Goal: Task Accomplishment & Management: Complete application form

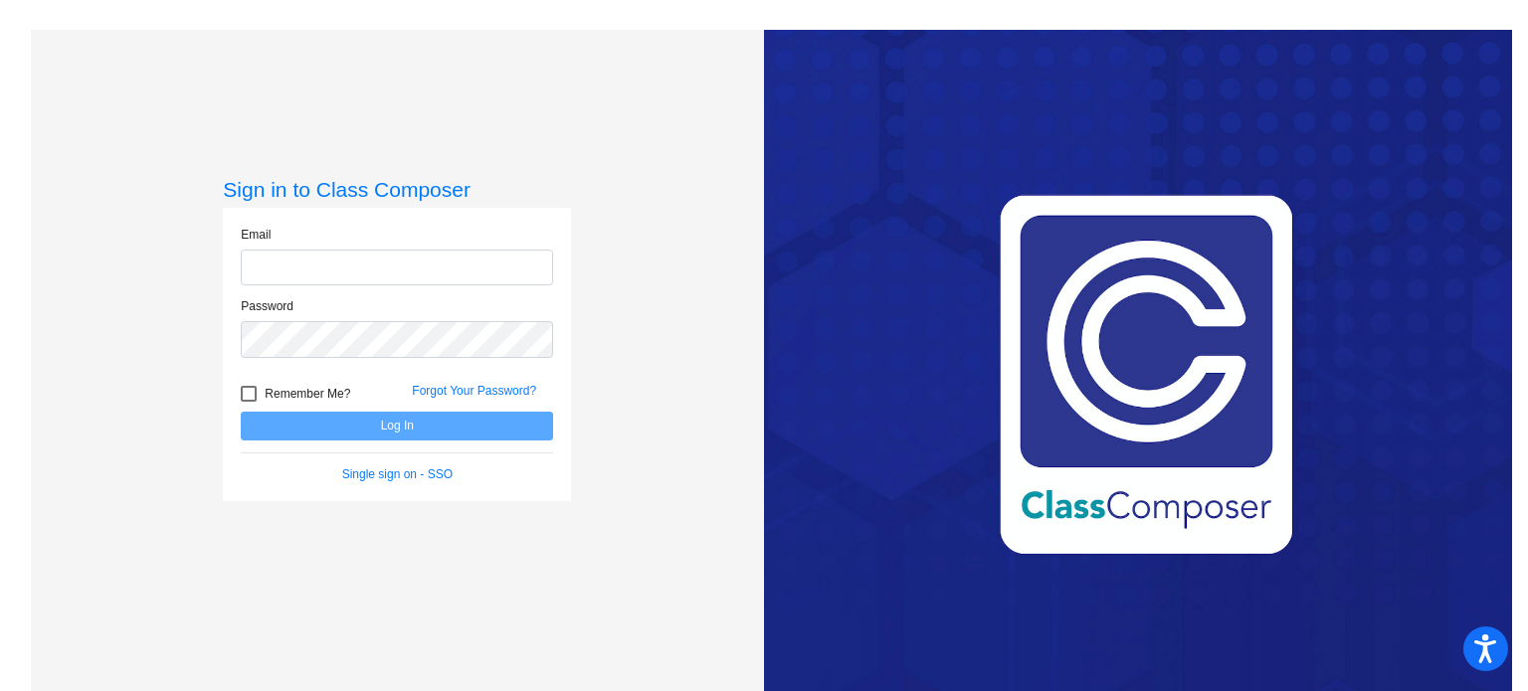
type input "[EMAIL_ADDRESS][DOMAIN_NAME]"
click at [299, 429] on button "Log In" at bounding box center [397, 426] width 312 height 29
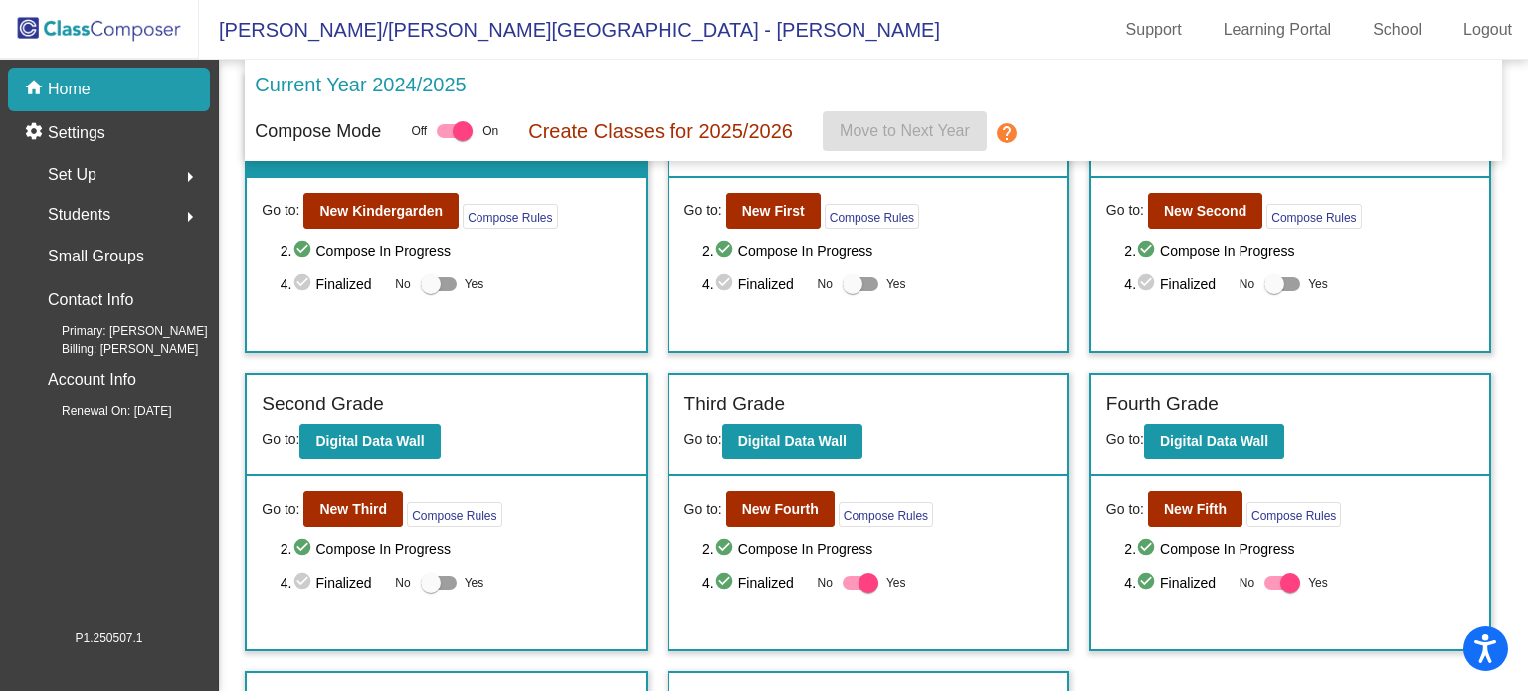
scroll to position [199, 0]
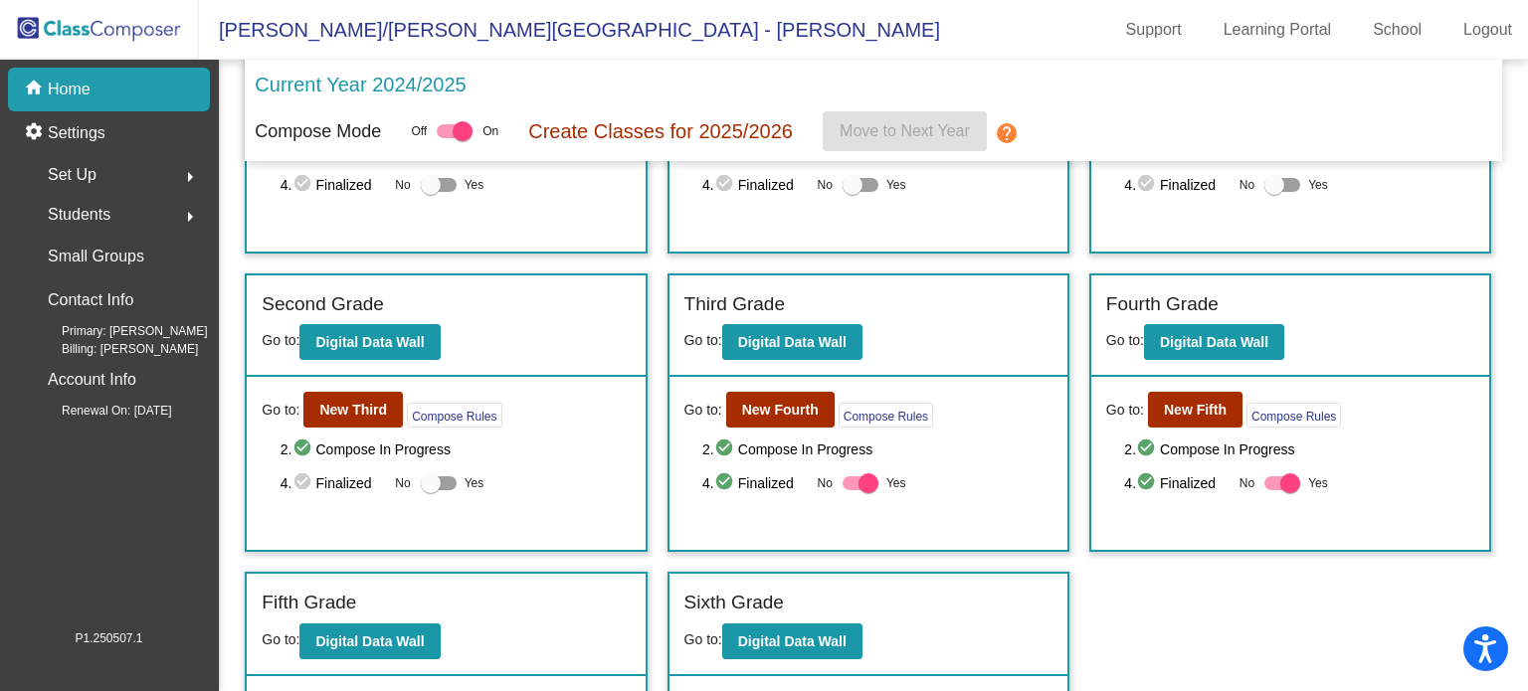
click at [868, 479] on div at bounding box center [868, 483] width 20 height 20
click at [852, 490] on input "Yes" at bounding box center [851, 490] width 1 height 1
checkbox input "false"
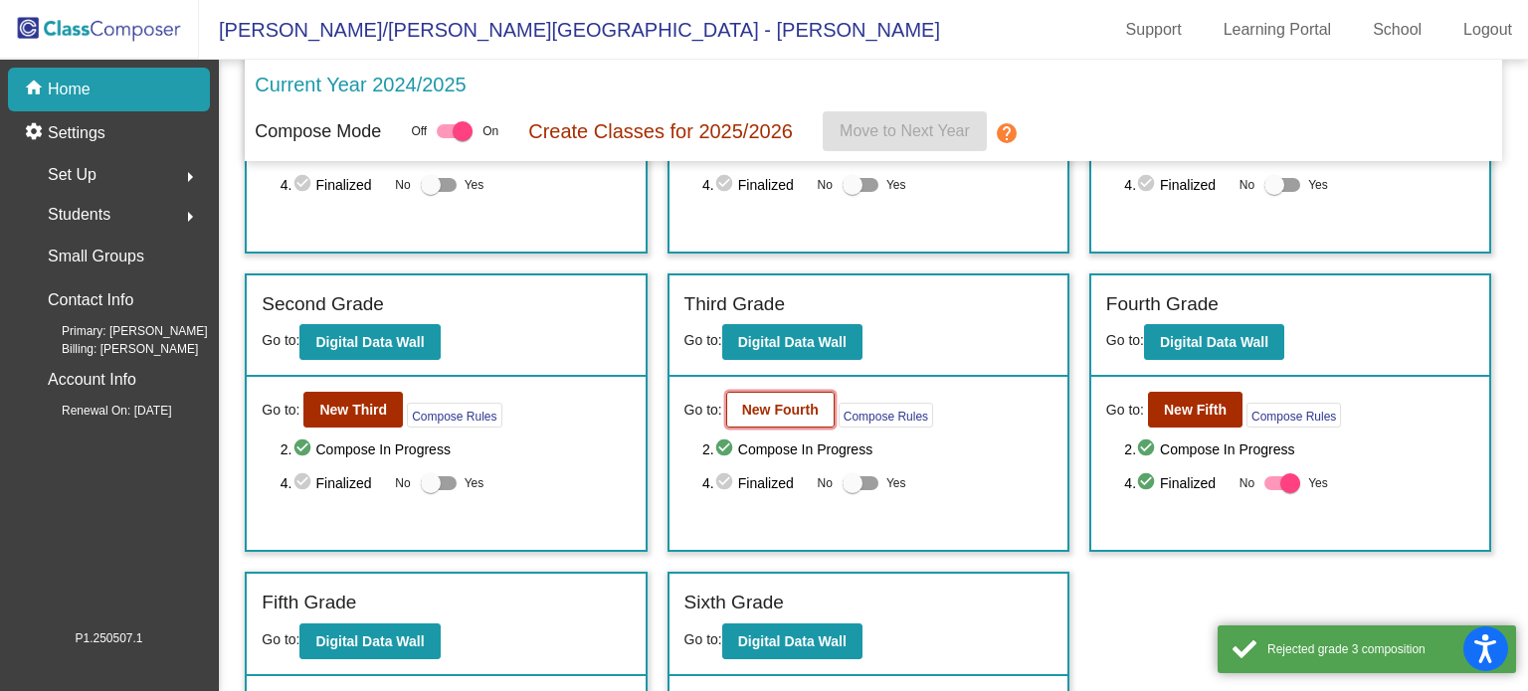
click at [804, 403] on b "New Fourth" at bounding box center [780, 410] width 77 height 16
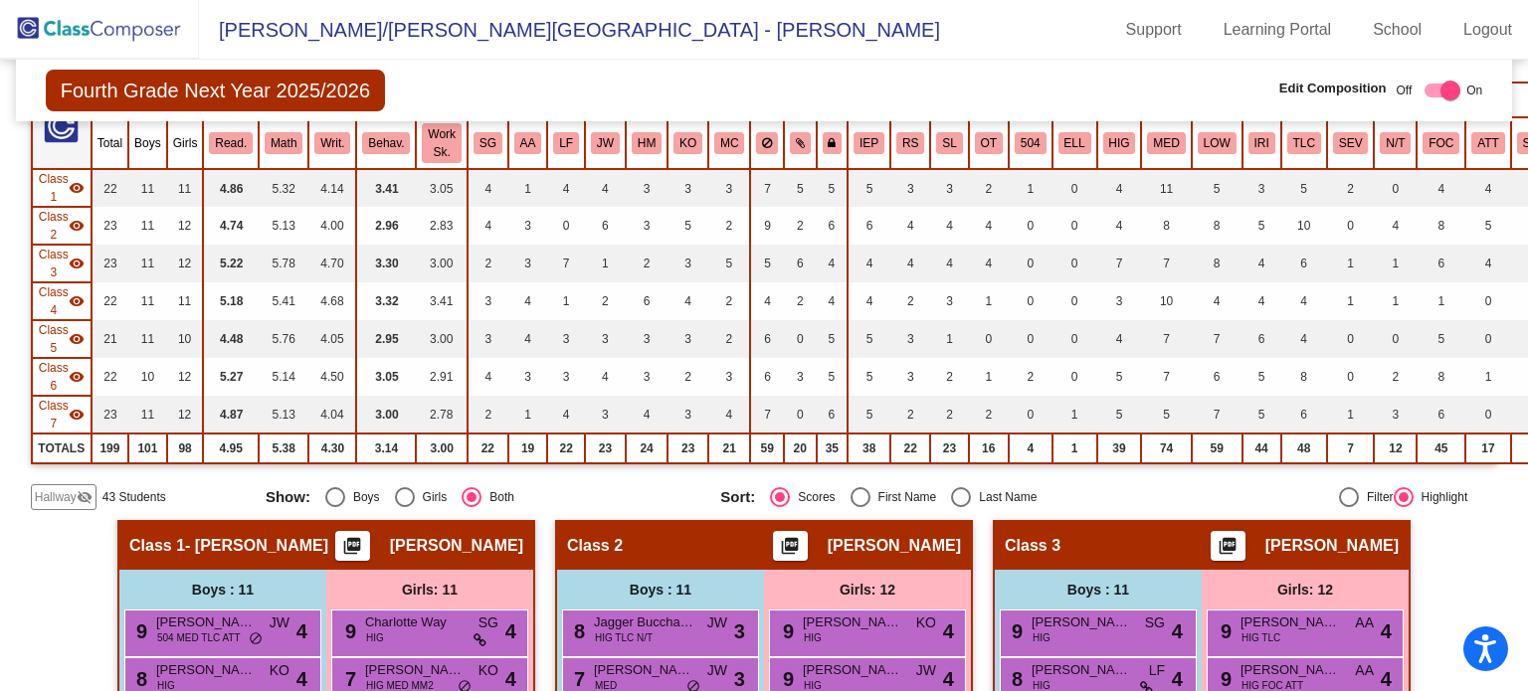
scroll to position [298, 0]
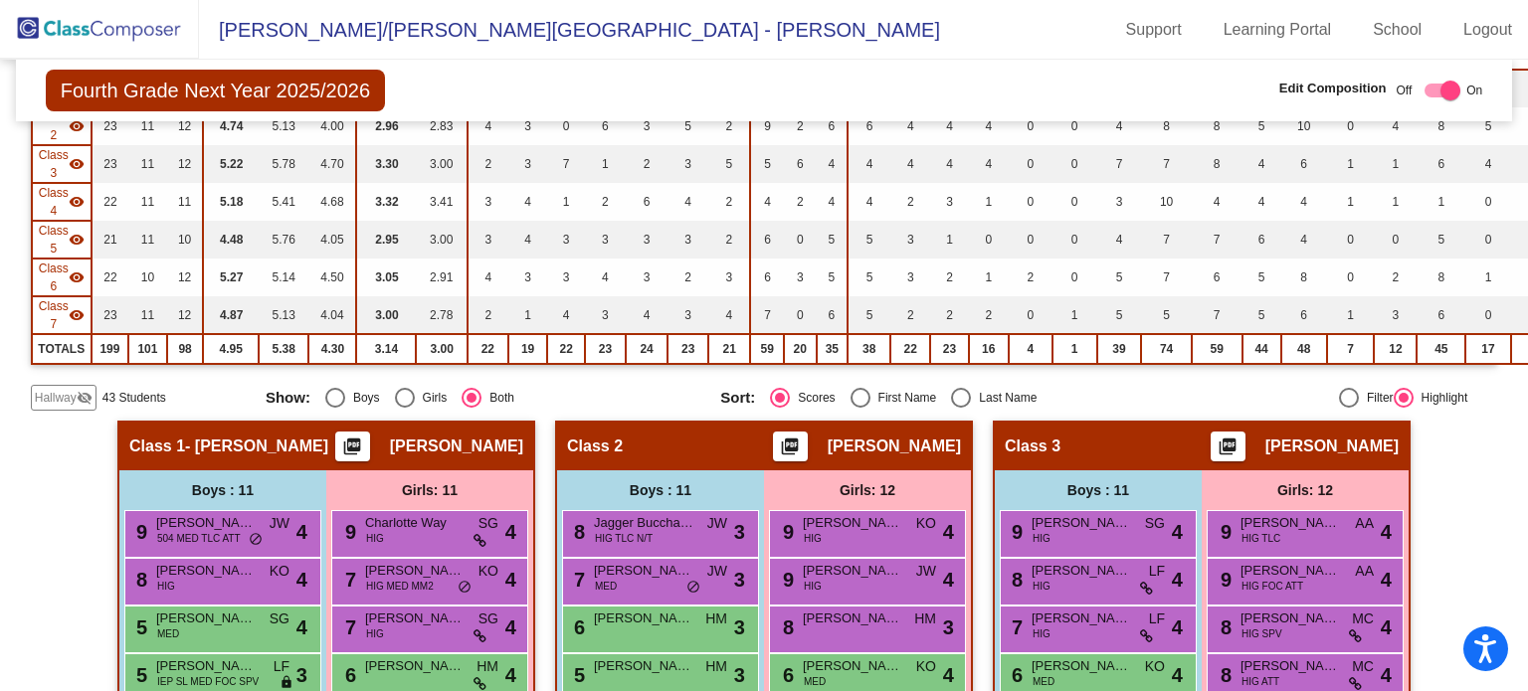
click at [56, 389] on span "Hallway" at bounding box center [56, 398] width 42 height 18
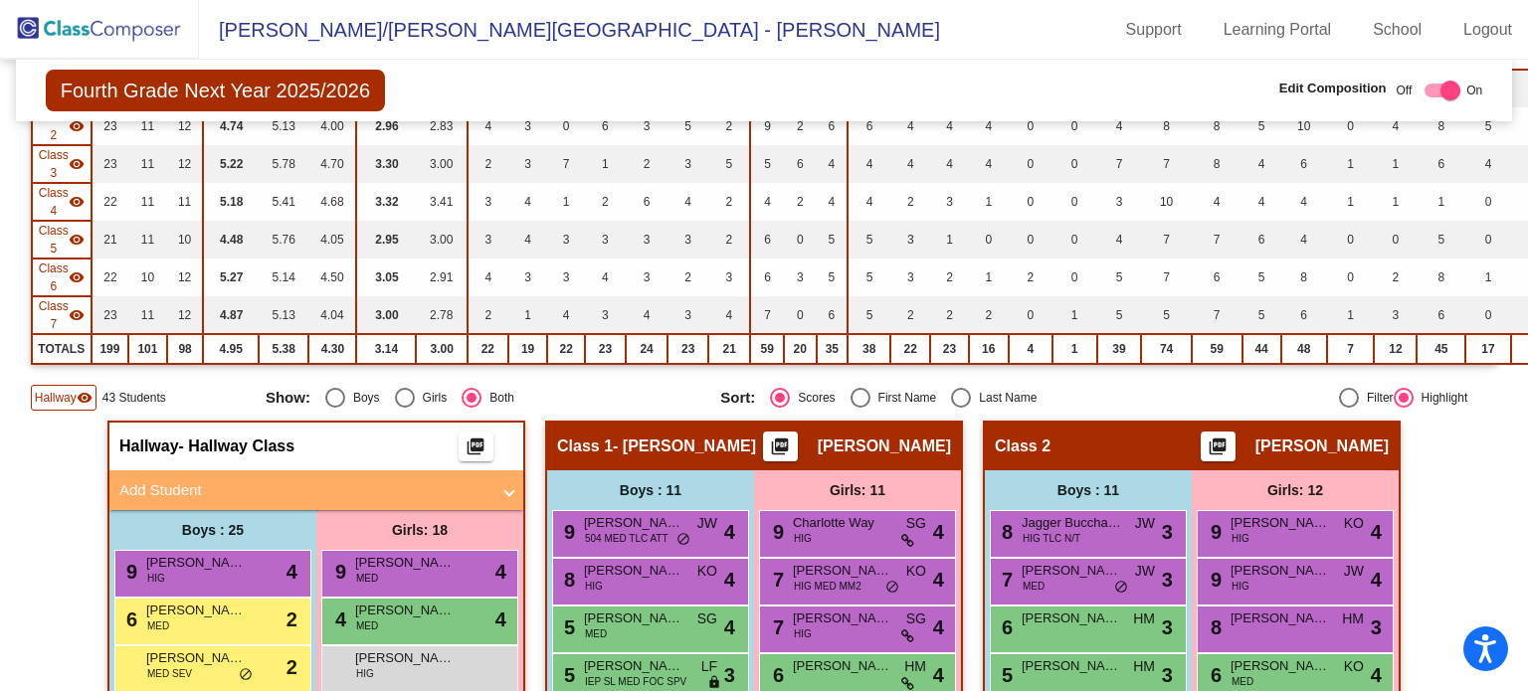
scroll to position [497, 0]
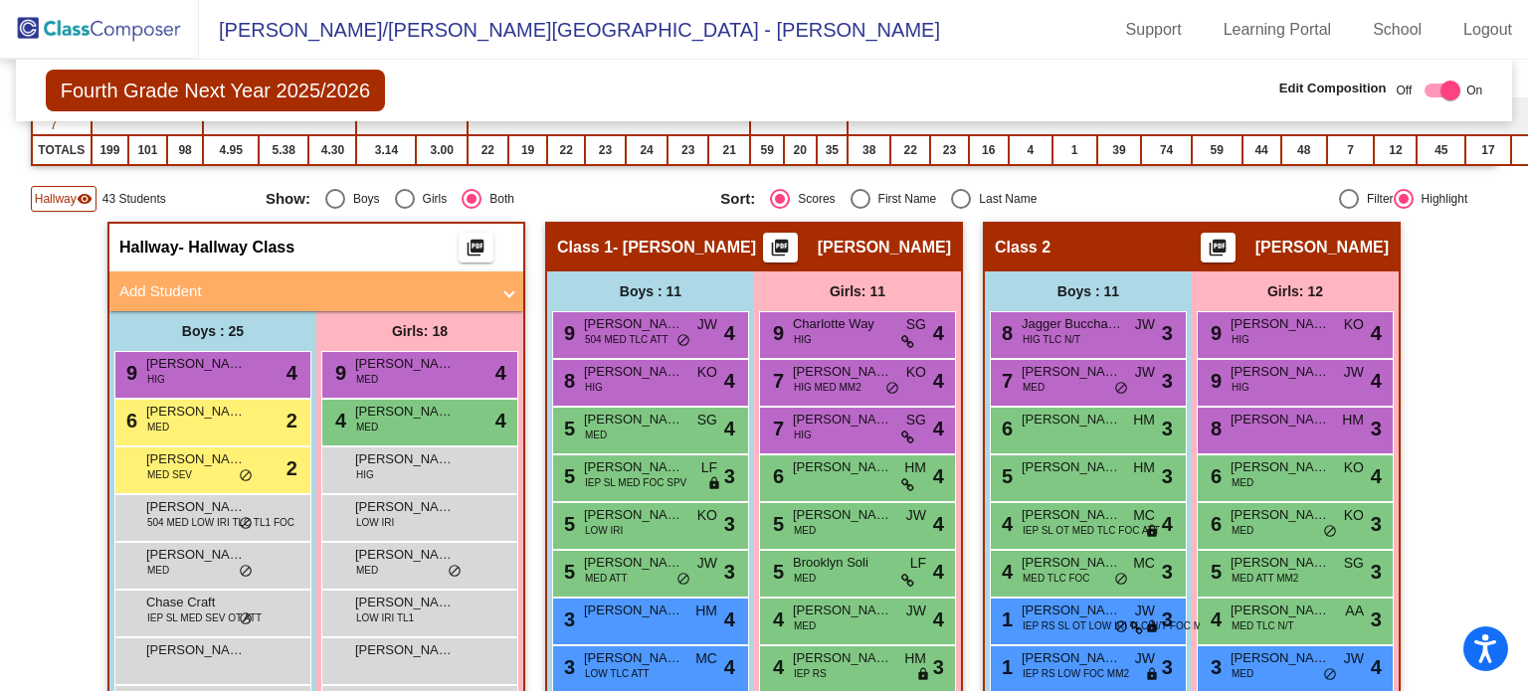
click at [427, 281] on mat-panel-title "Add Student" at bounding box center [304, 292] width 370 height 23
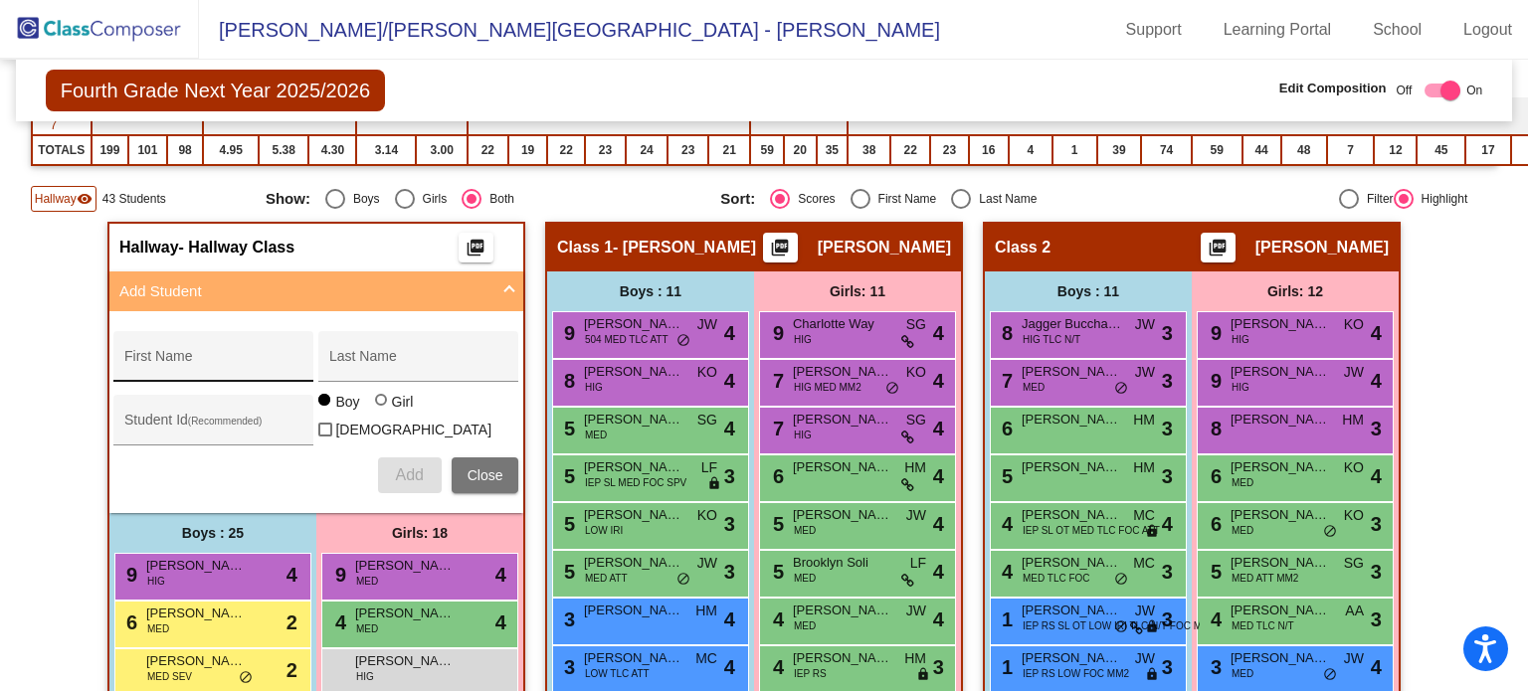
click at [235, 342] on div "First Name" at bounding box center [213, 362] width 179 height 41
type input "[PERSON_NAME]"
click at [354, 356] on input "Last Name" at bounding box center [418, 364] width 179 height 16
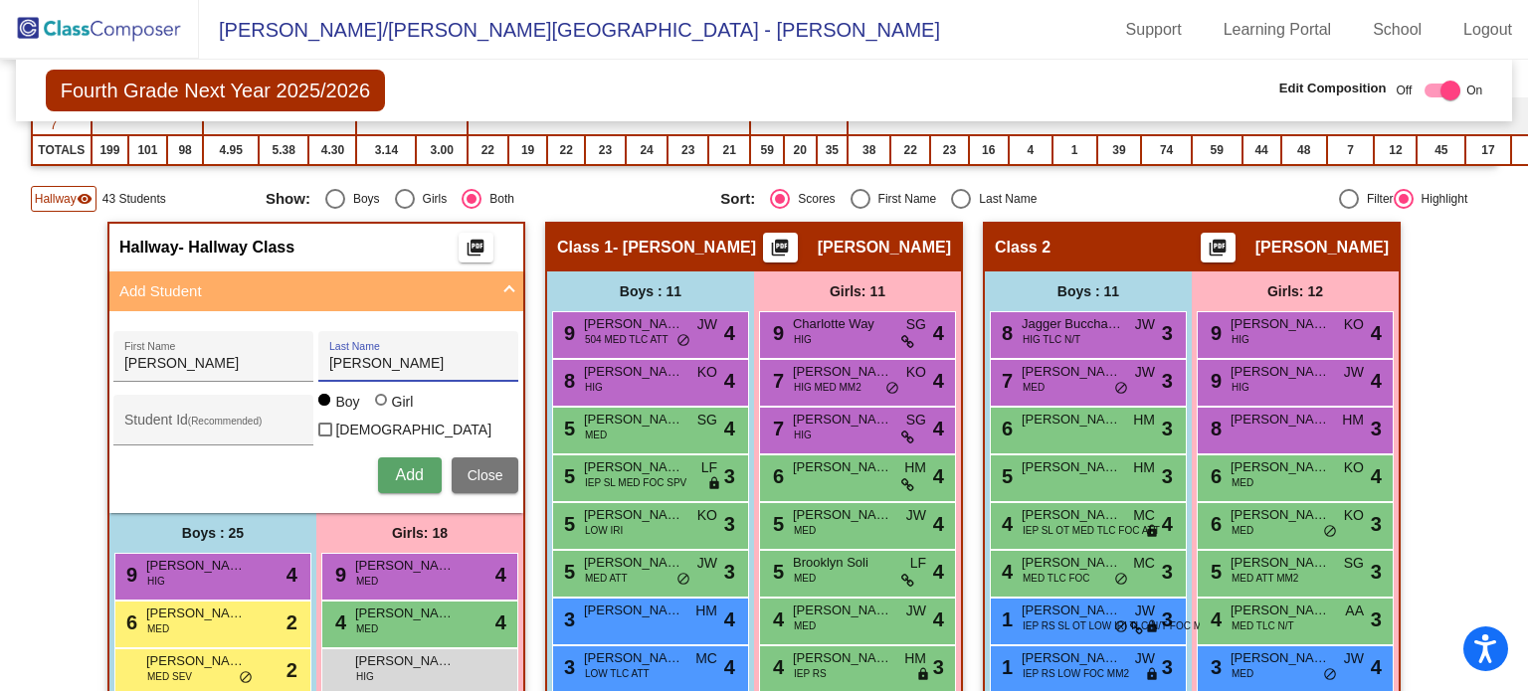
type input "[PERSON_NAME]"
click at [411, 467] on span "Add" at bounding box center [409, 475] width 28 height 17
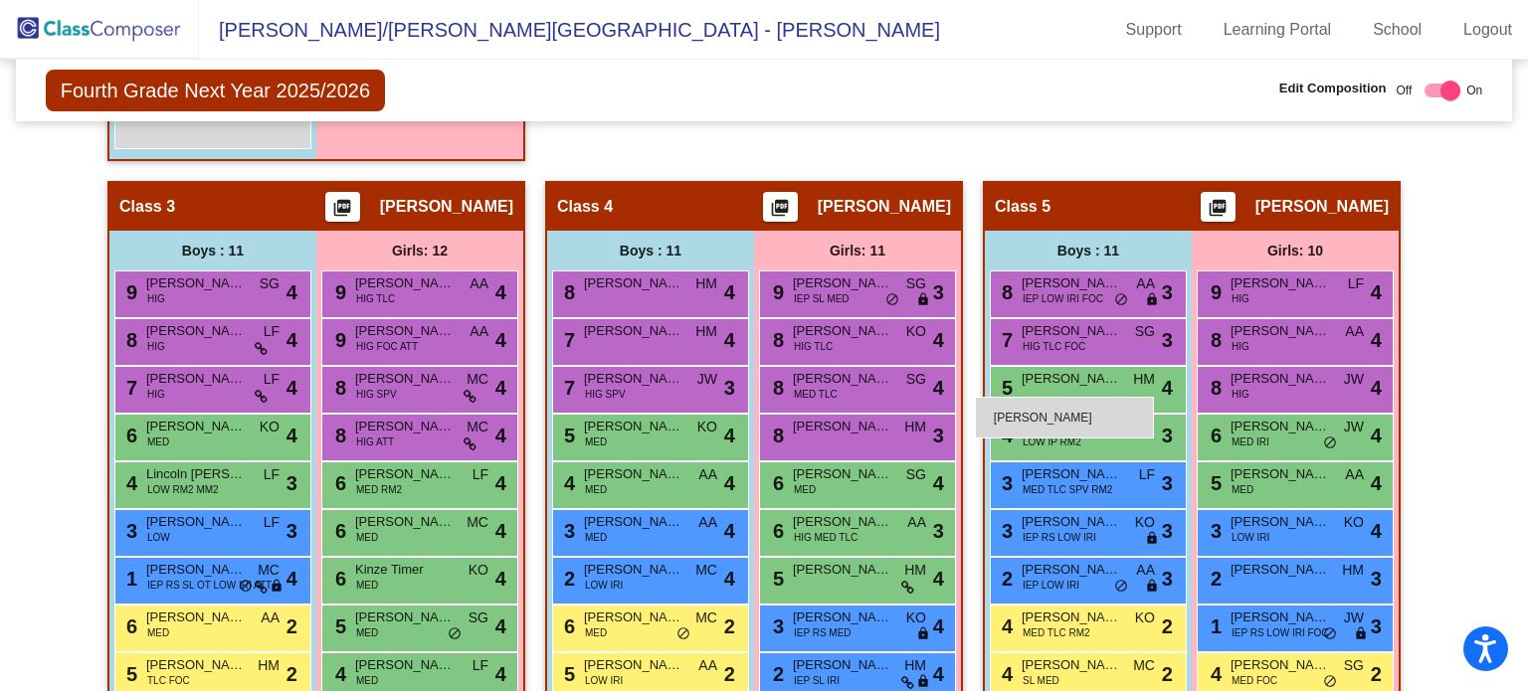
scroll to position [2095, 0]
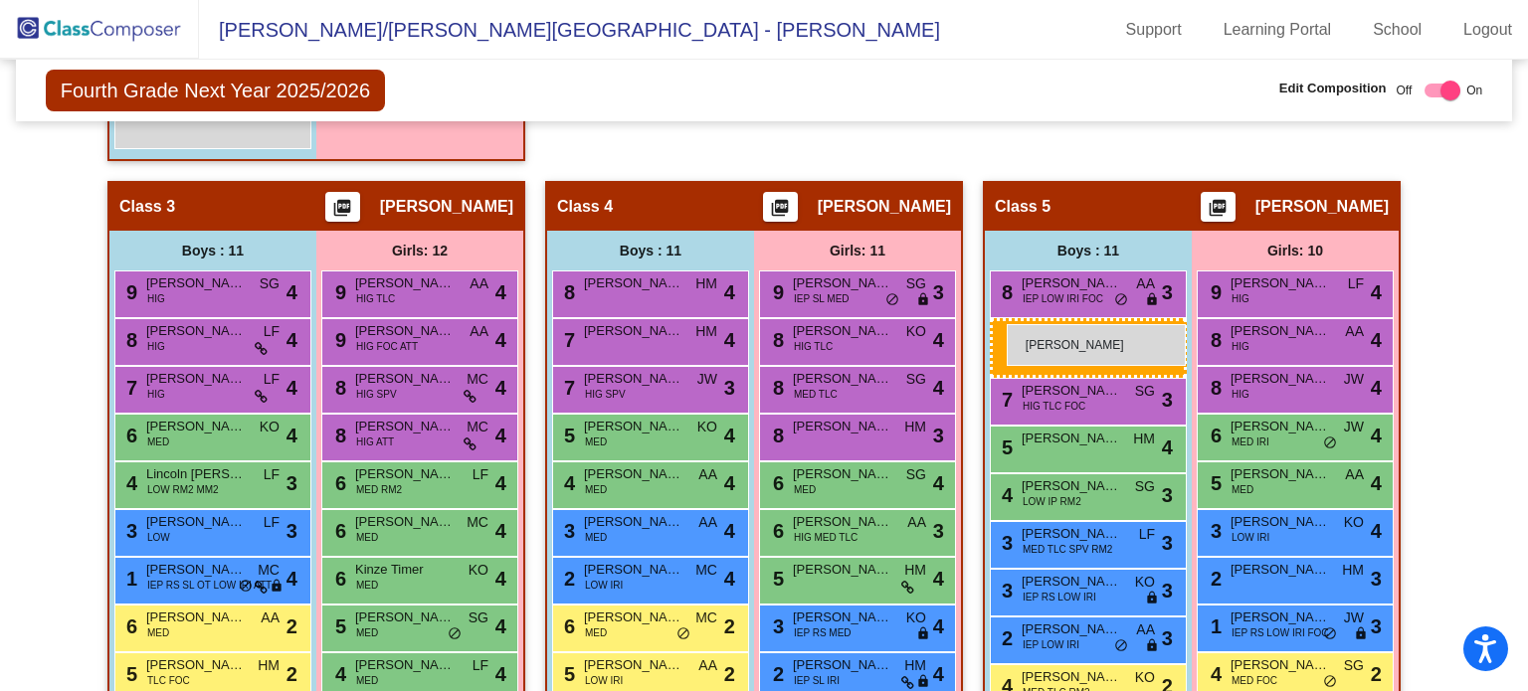
drag, startPoint x: 237, startPoint y: 640, endPoint x: 1007, endPoint y: 324, distance: 832.0
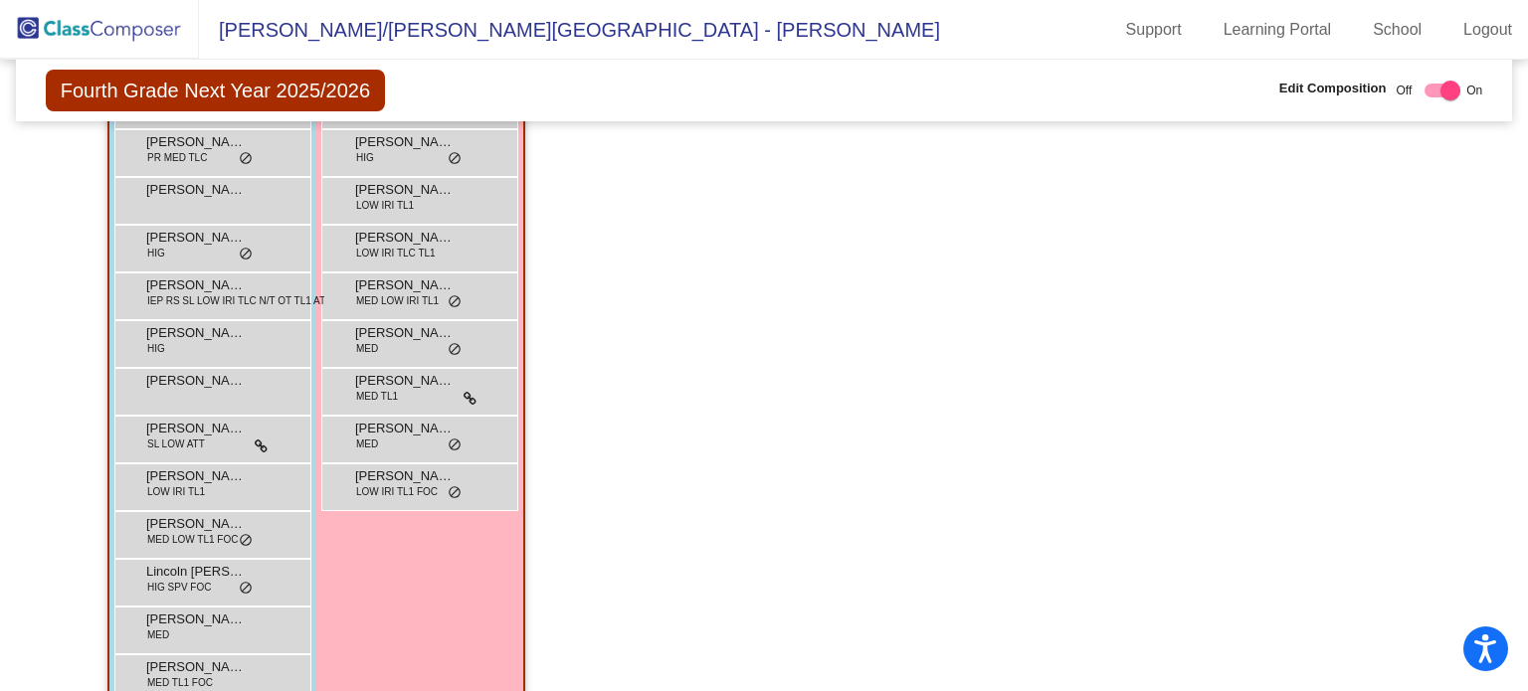
scroll to position [1200, 0]
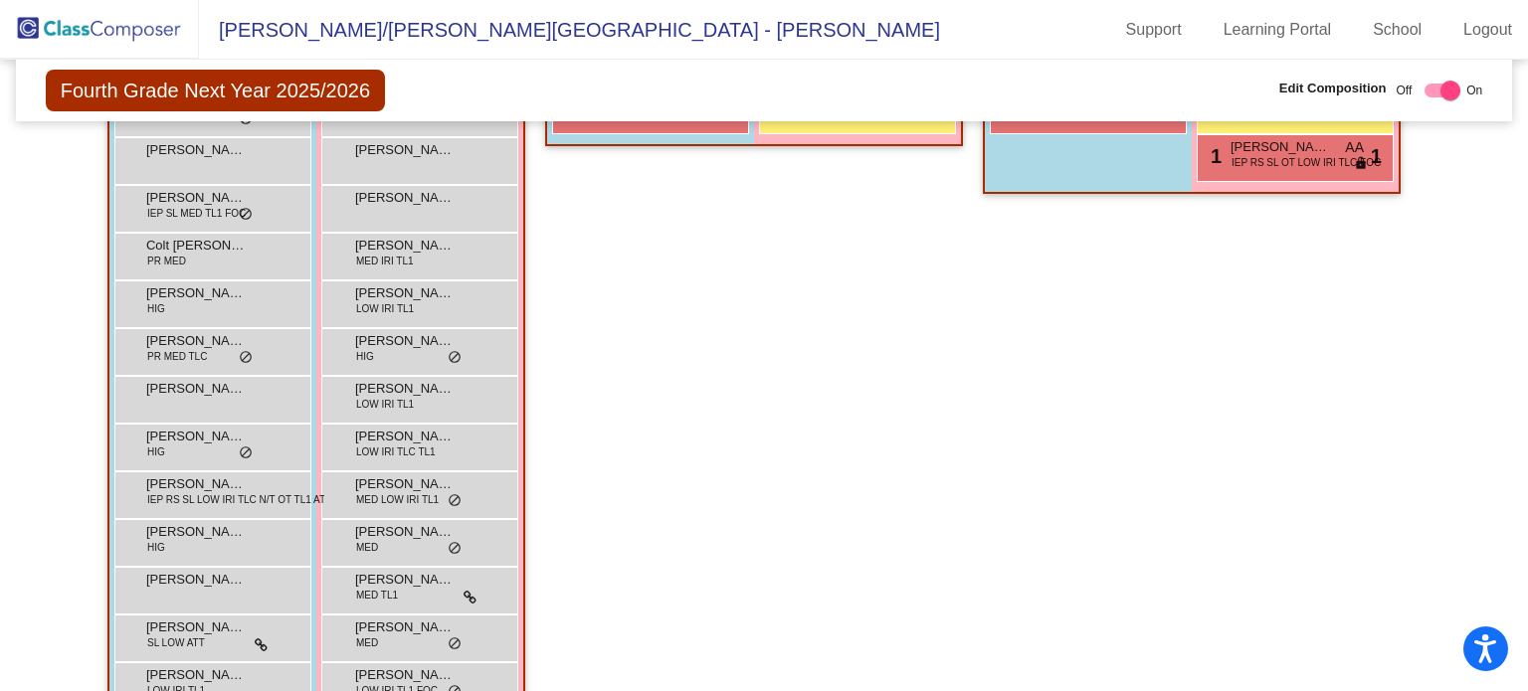
click at [136, 34] on img at bounding box center [99, 29] width 199 height 59
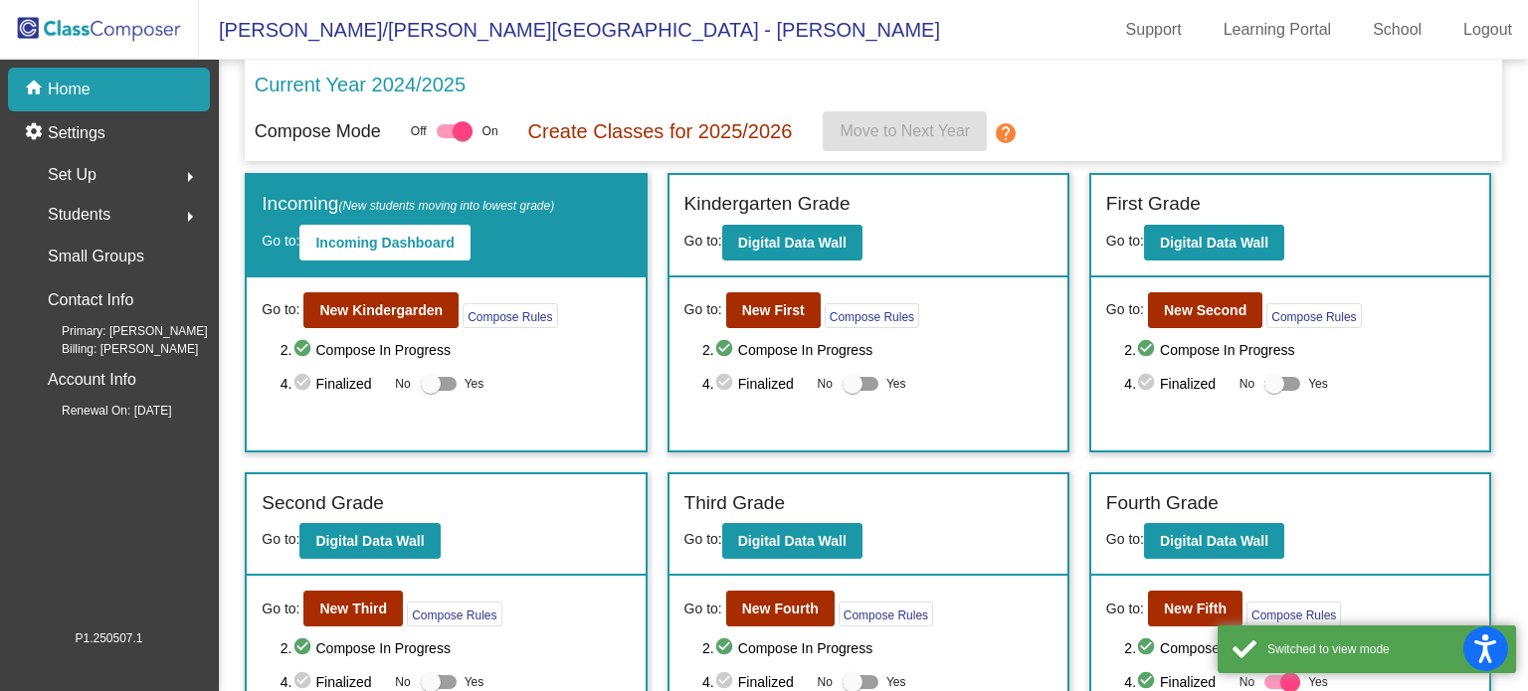
scroll to position [99, 0]
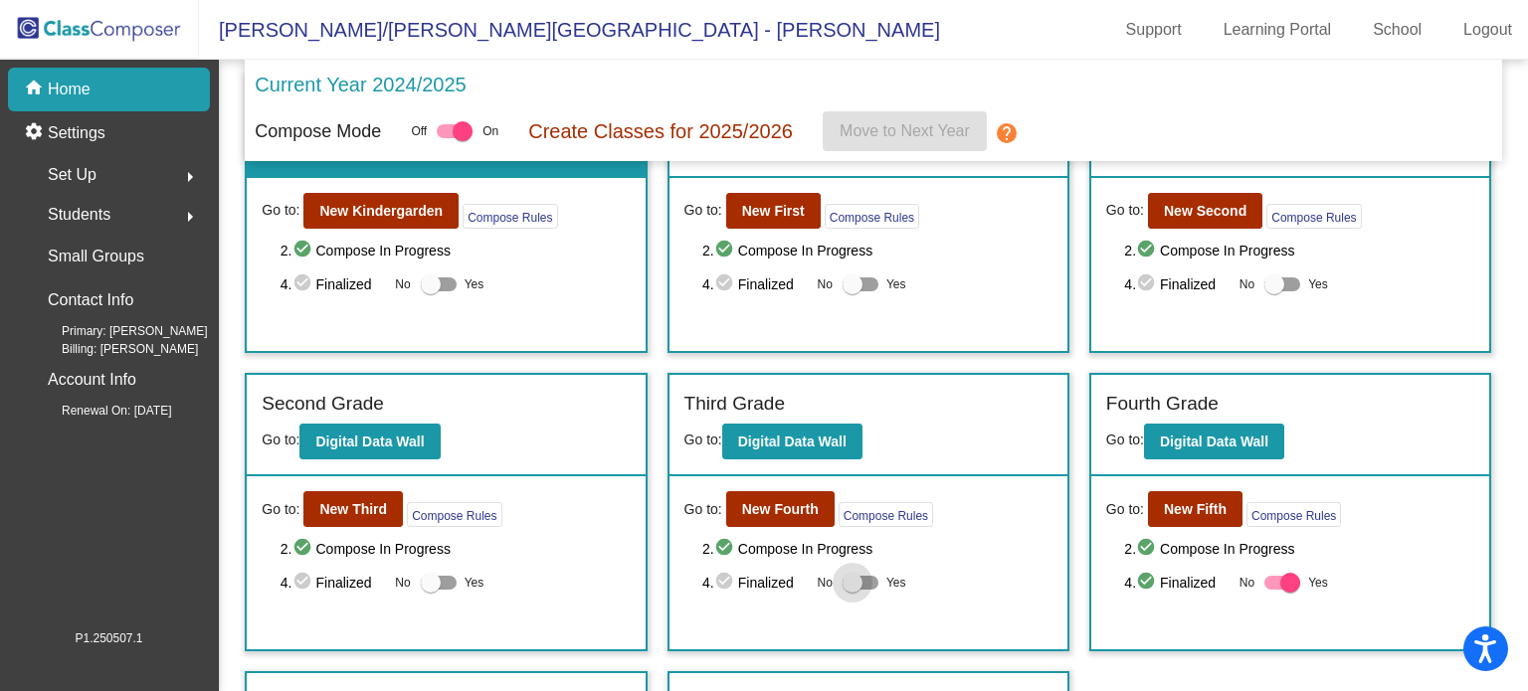
click at [844, 583] on div at bounding box center [853, 583] width 20 height 20
click at [851, 590] on input "Yes" at bounding box center [851, 590] width 1 height 1
checkbox input "true"
